Goal: Task Accomplishment & Management: Manage account settings

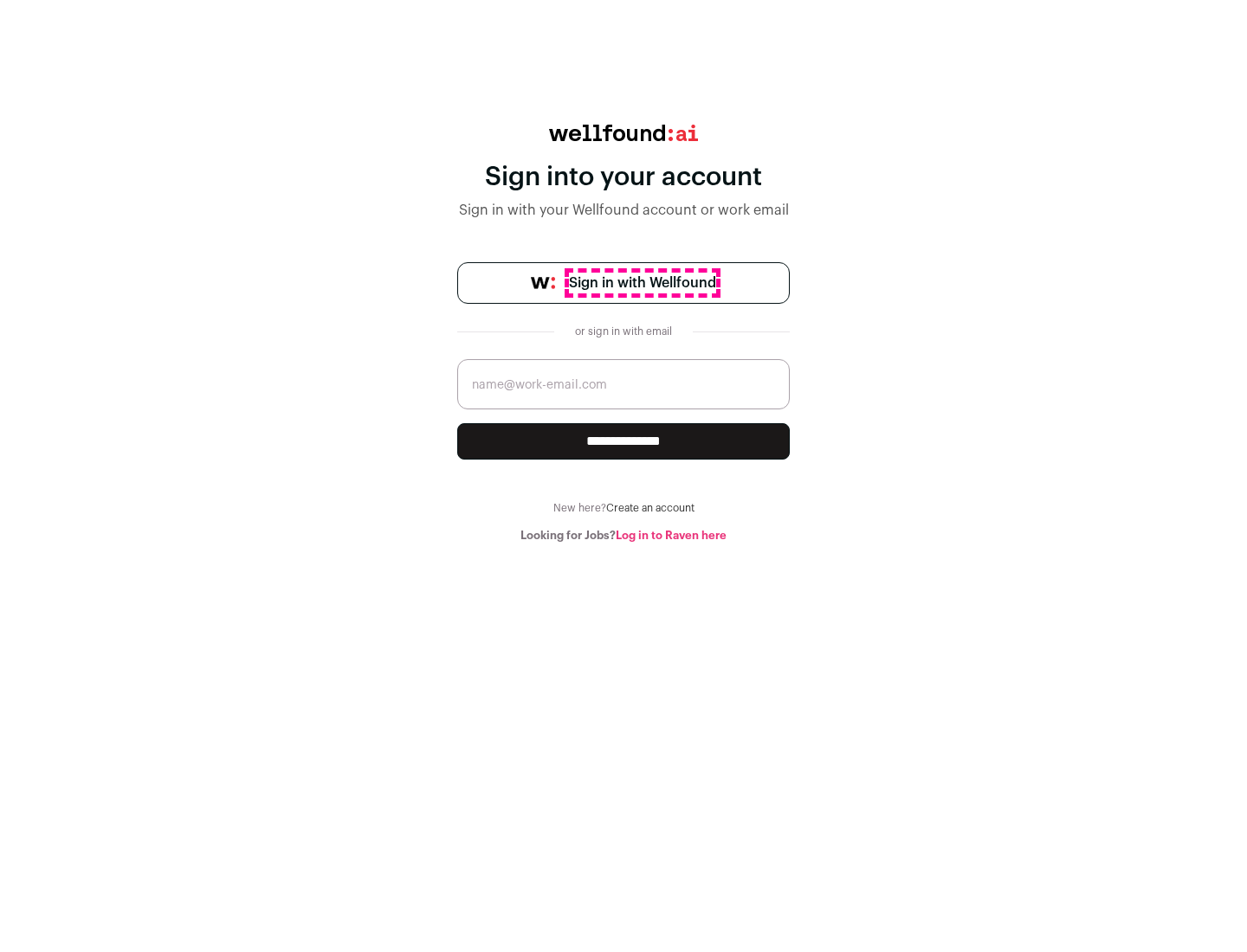
click at [641, 283] on span "Sign in with Wellfound" at bounding box center [642, 283] width 147 height 21
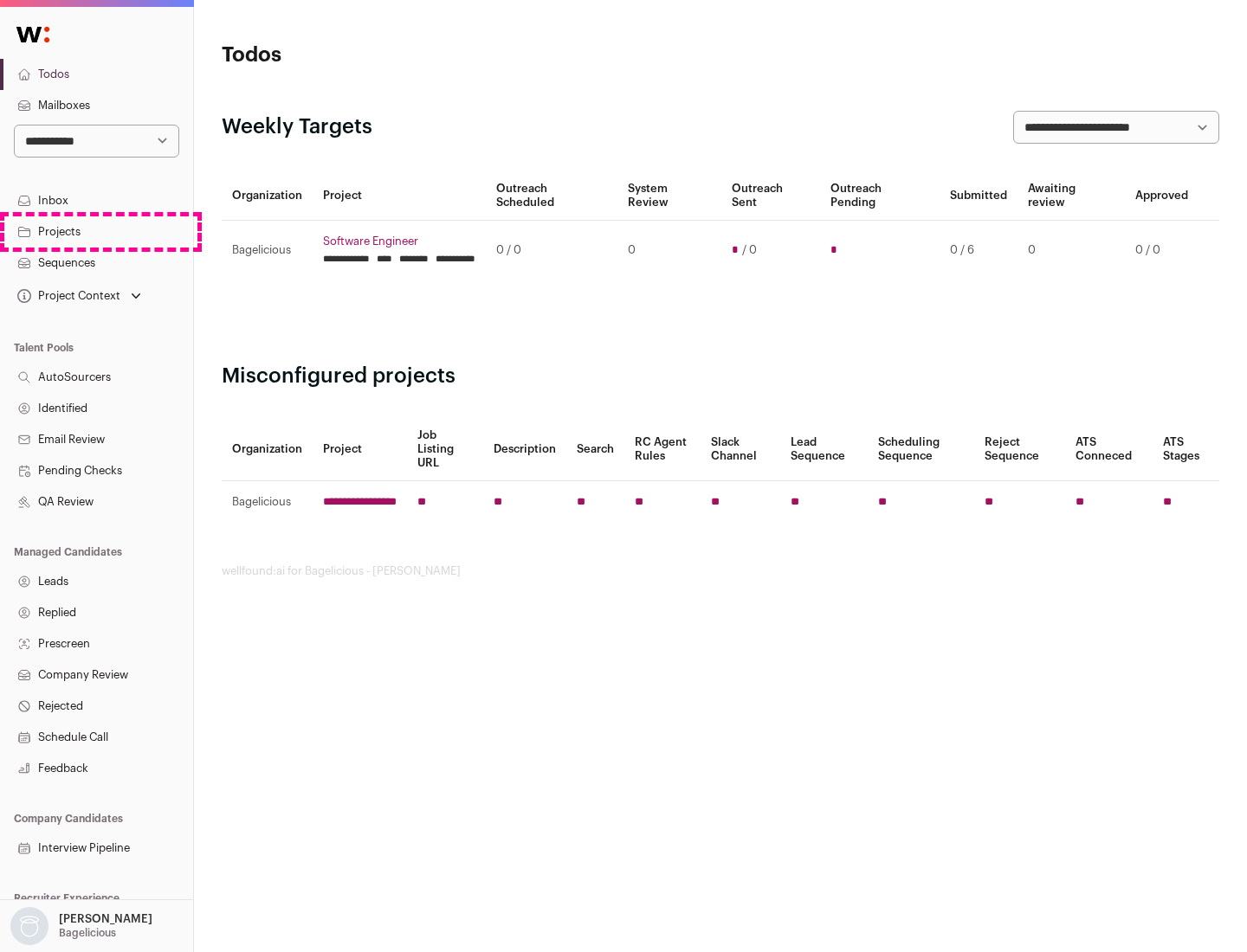
click at [96, 231] on link "Projects" at bounding box center [96, 232] width 193 height 31
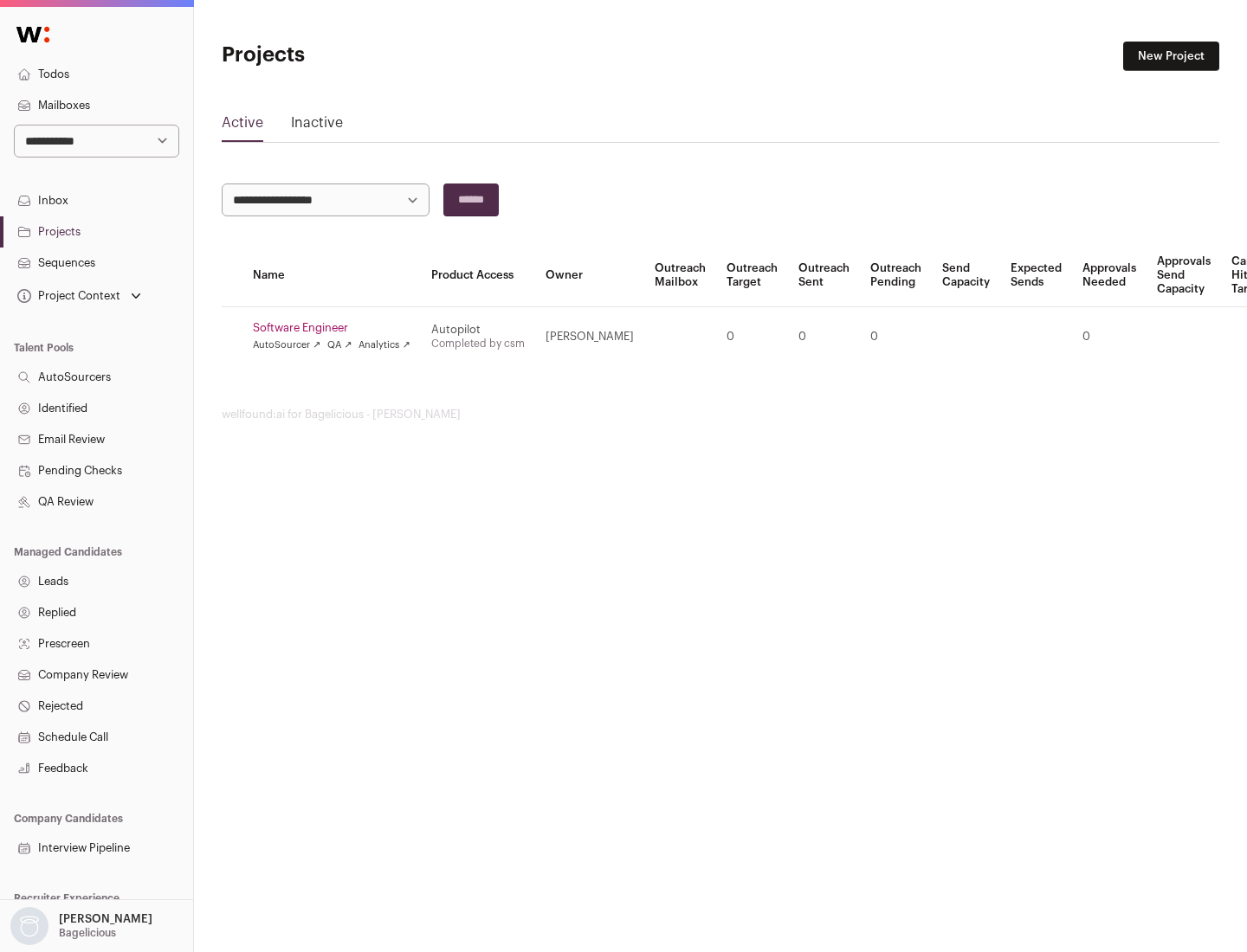
click at [337, 328] on link "Software Engineer" at bounding box center [331, 328] width 158 height 14
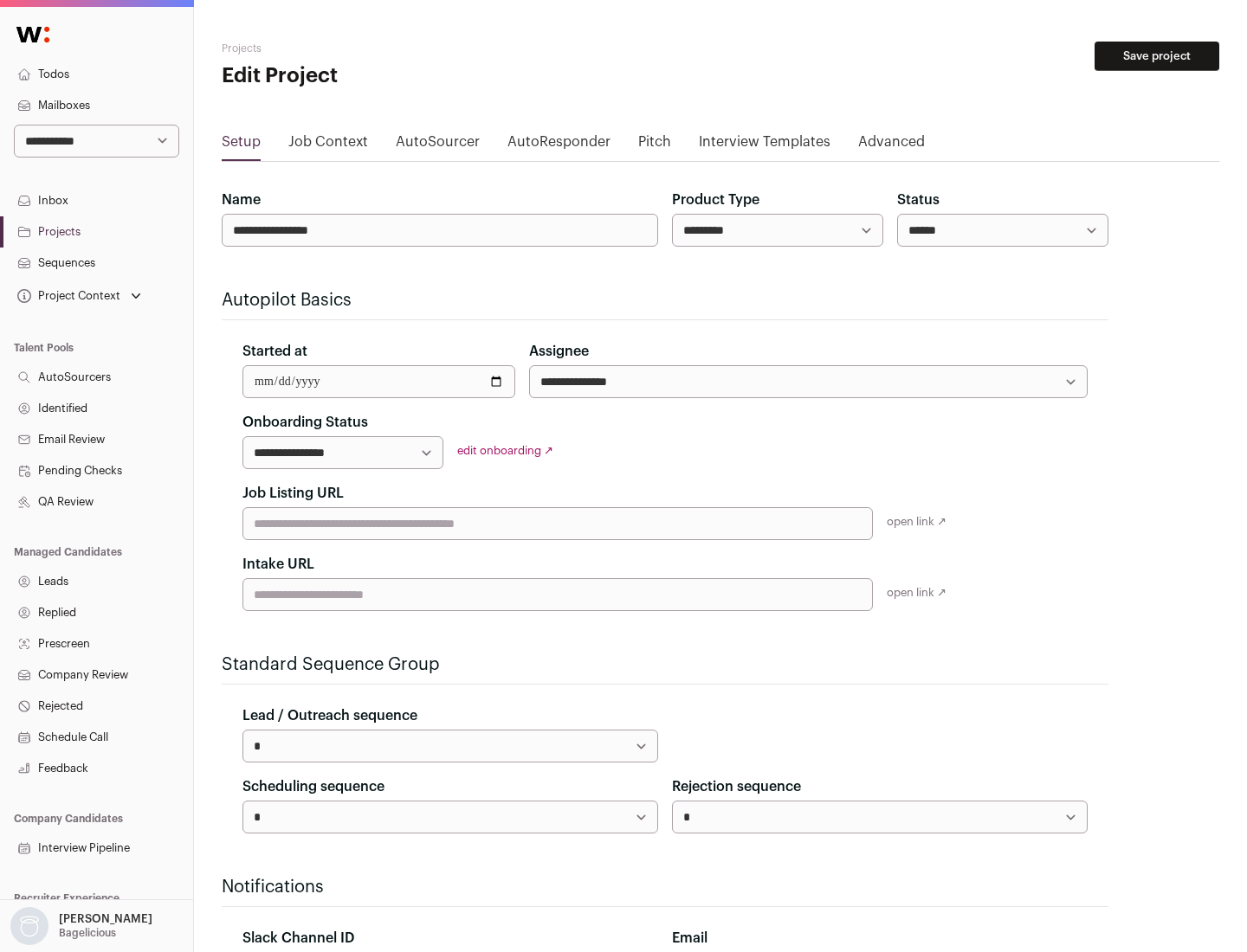
click at [1157, 56] on button "Save project" at bounding box center [1156, 56] width 124 height 29
